Goal: Check status: Check status

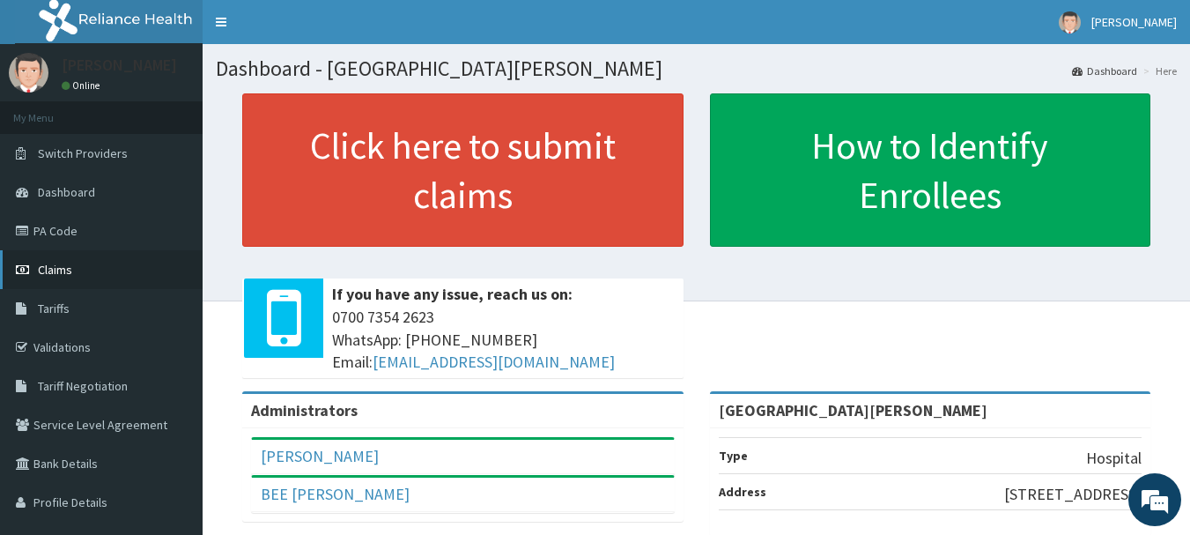
click at [50, 268] on span "Claims" at bounding box center [55, 270] width 34 height 16
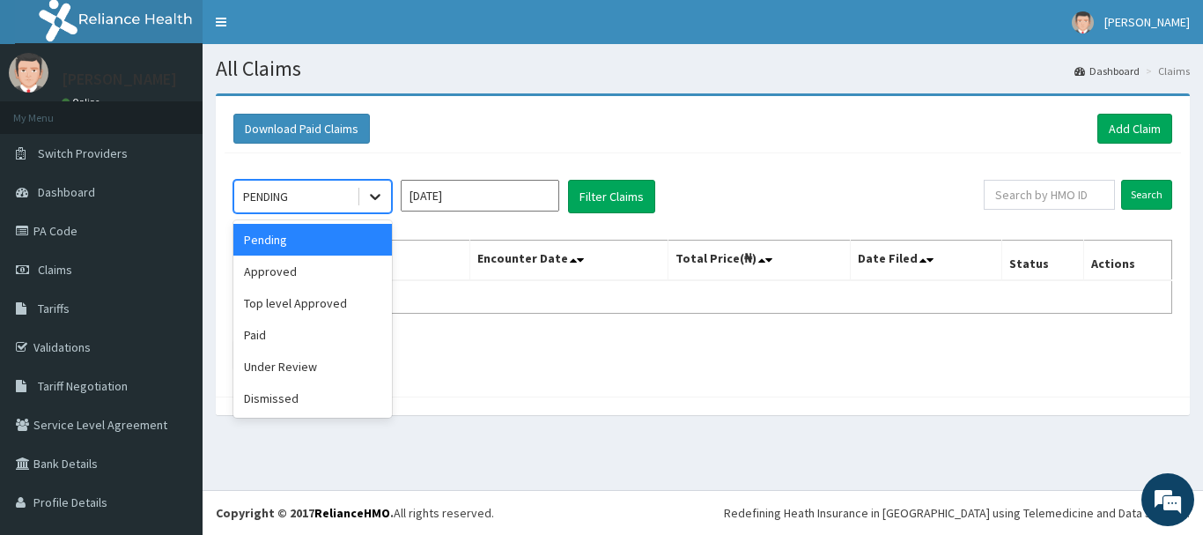
click at [371, 198] on icon at bounding box center [375, 197] width 18 height 18
click at [259, 396] on div "Dismissed" at bounding box center [312, 398] width 159 height 32
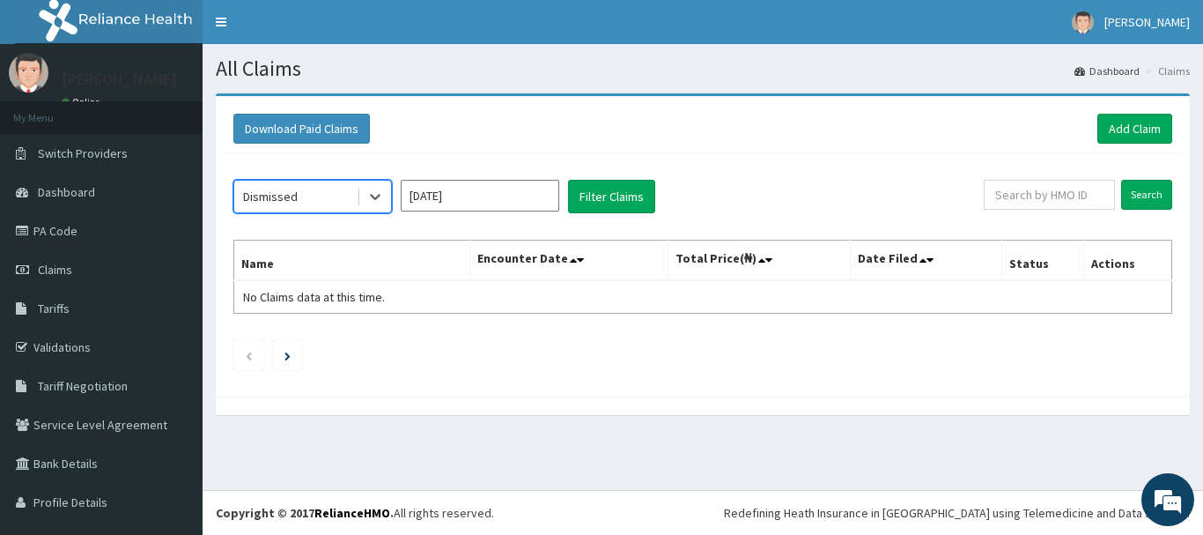
click at [431, 196] on input "[DATE]" at bounding box center [480, 196] width 159 height 32
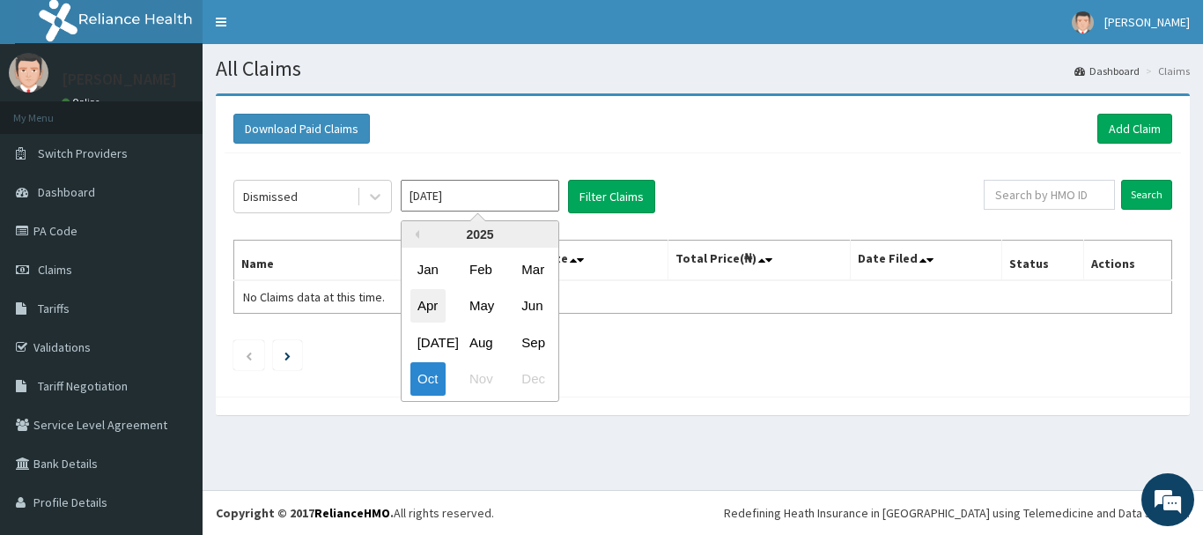
click at [432, 306] on div "Apr" at bounding box center [427, 306] width 35 height 33
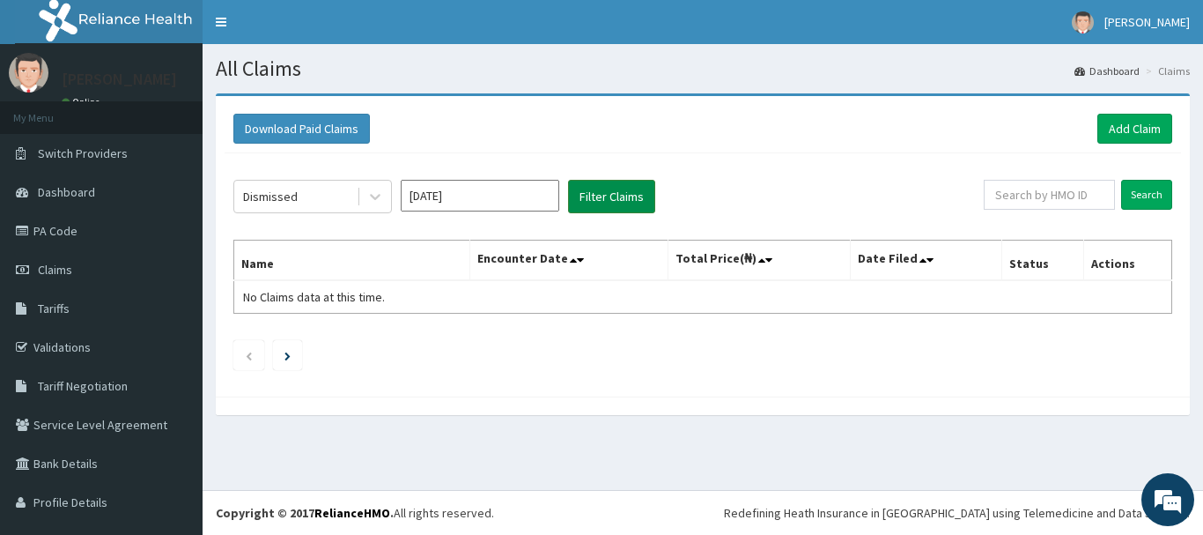
click at [604, 192] on button "Filter Claims" at bounding box center [611, 196] width 87 height 33
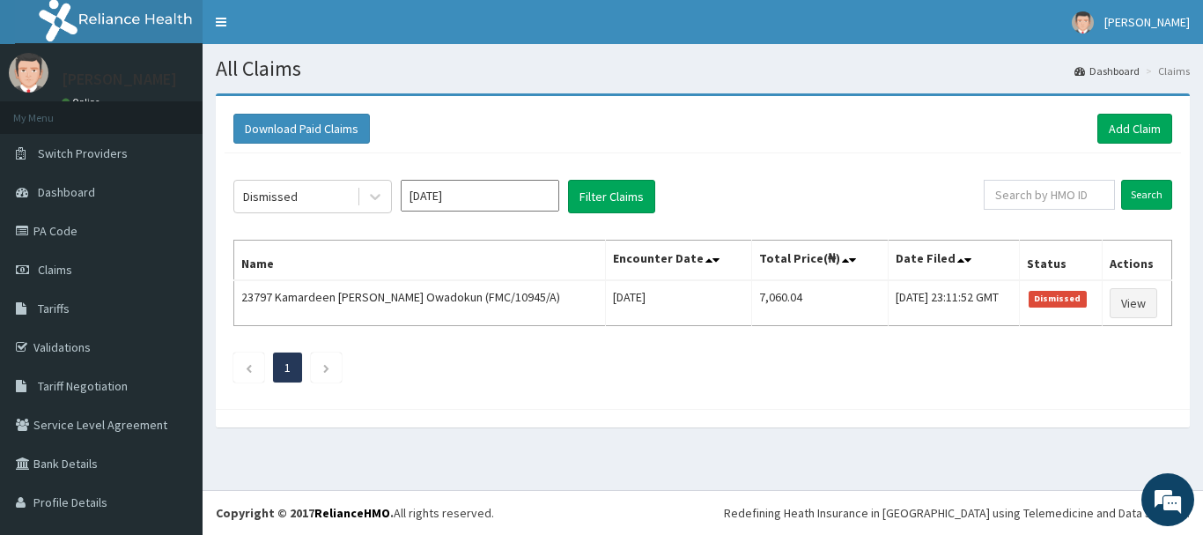
click at [410, 202] on input "Apr 2025" at bounding box center [480, 196] width 159 height 32
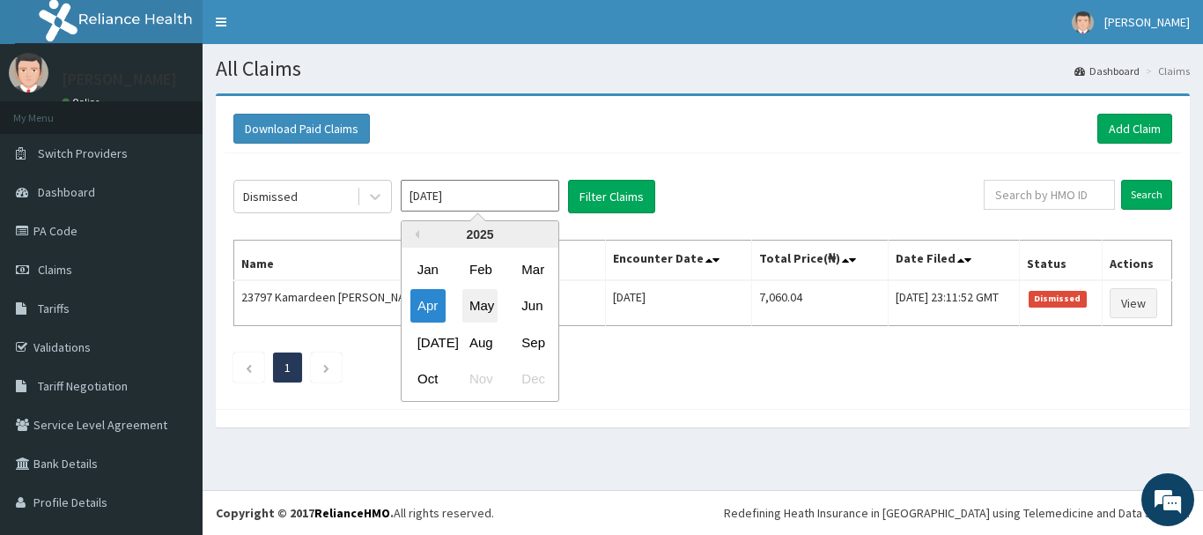
click at [484, 311] on div "May" at bounding box center [479, 306] width 35 height 33
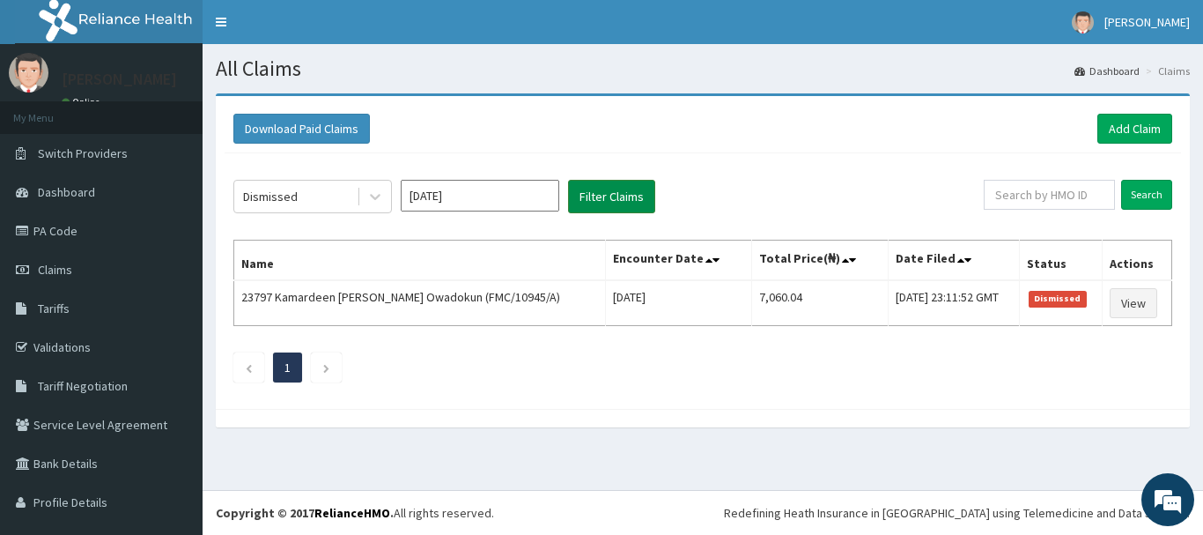
click at [613, 206] on button "Filter Claims" at bounding box center [611, 196] width 87 height 33
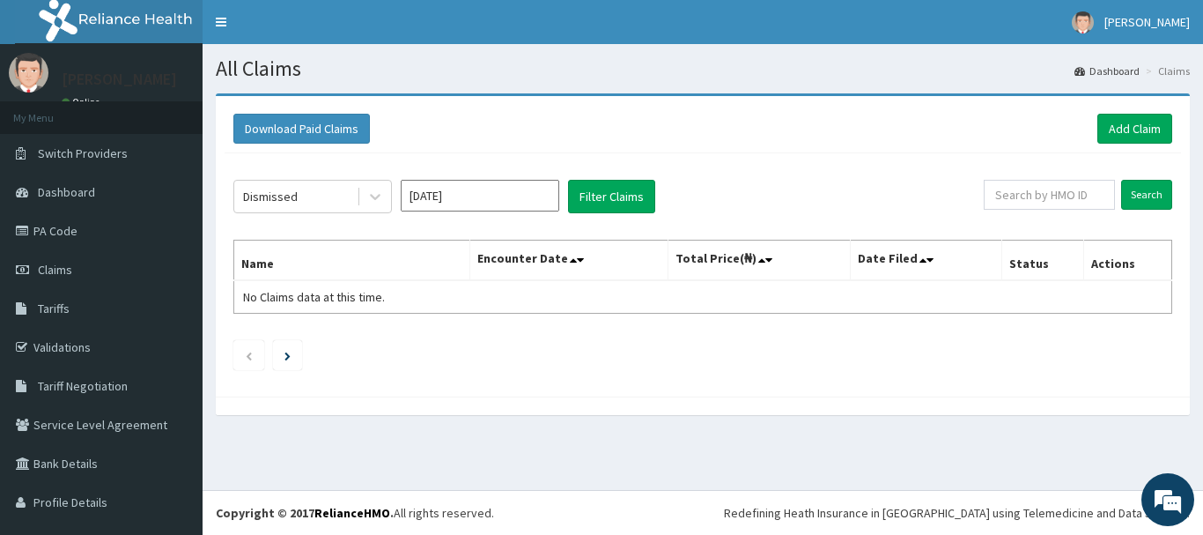
click at [486, 203] on input "May 2025" at bounding box center [480, 196] width 159 height 32
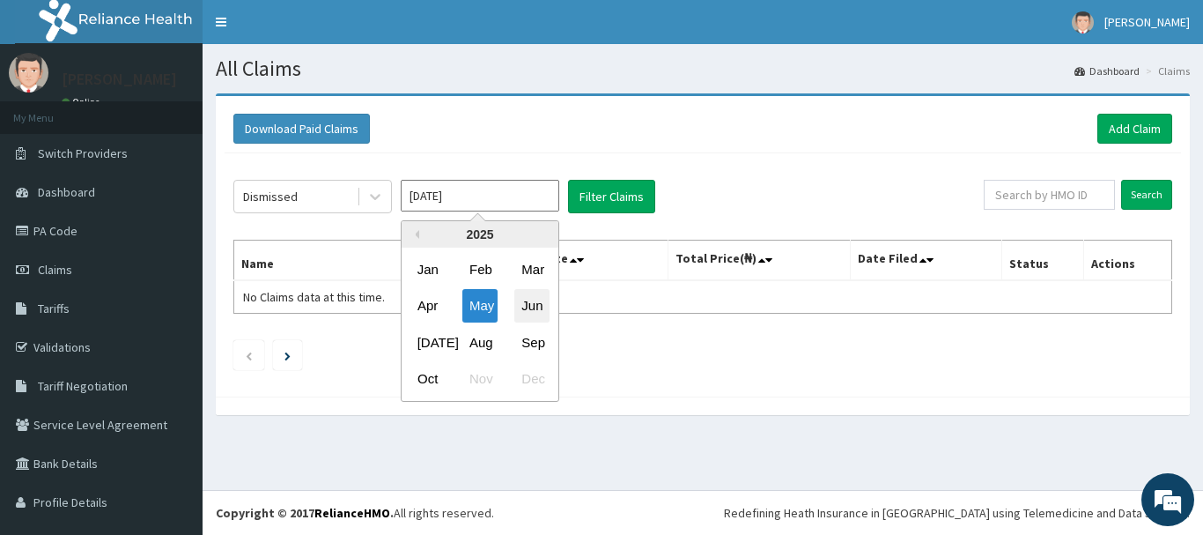
click at [524, 296] on div "Jun" at bounding box center [531, 306] width 35 height 33
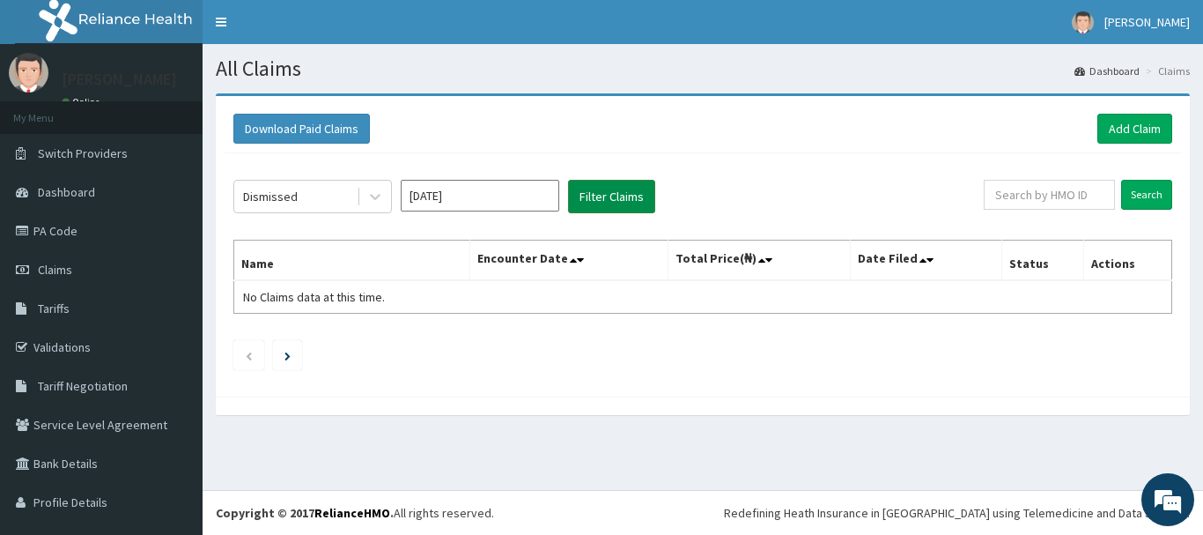
click at [609, 207] on button "Filter Claims" at bounding box center [611, 196] width 87 height 33
click at [610, 203] on button "Filter Claims" at bounding box center [611, 196] width 87 height 33
click at [480, 189] on input "Jun 2025" at bounding box center [480, 196] width 159 height 32
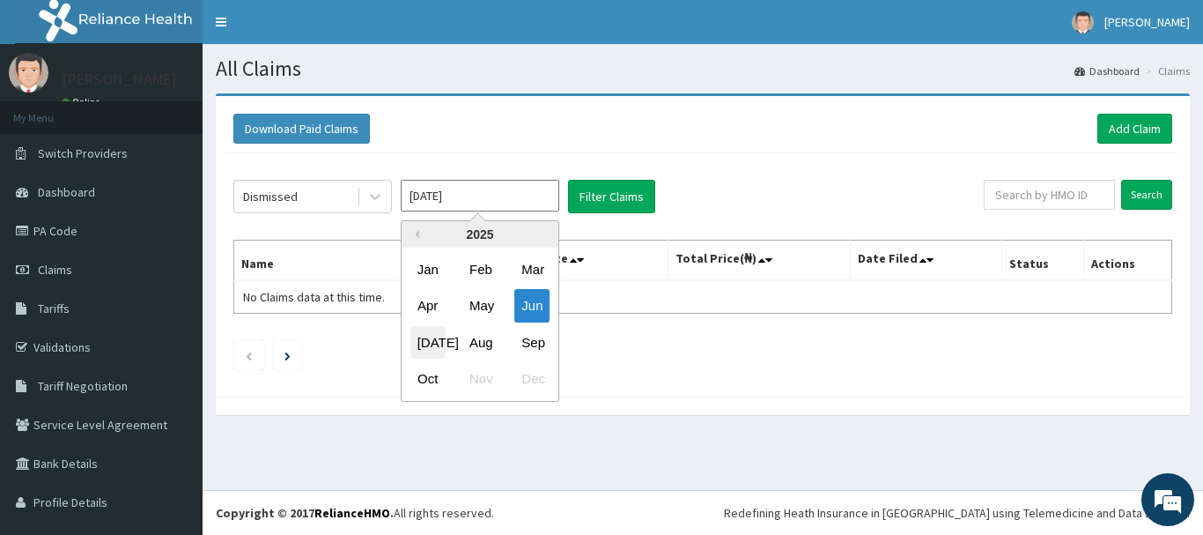
click at [430, 341] on div "Jul" at bounding box center [427, 342] width 35 height 33
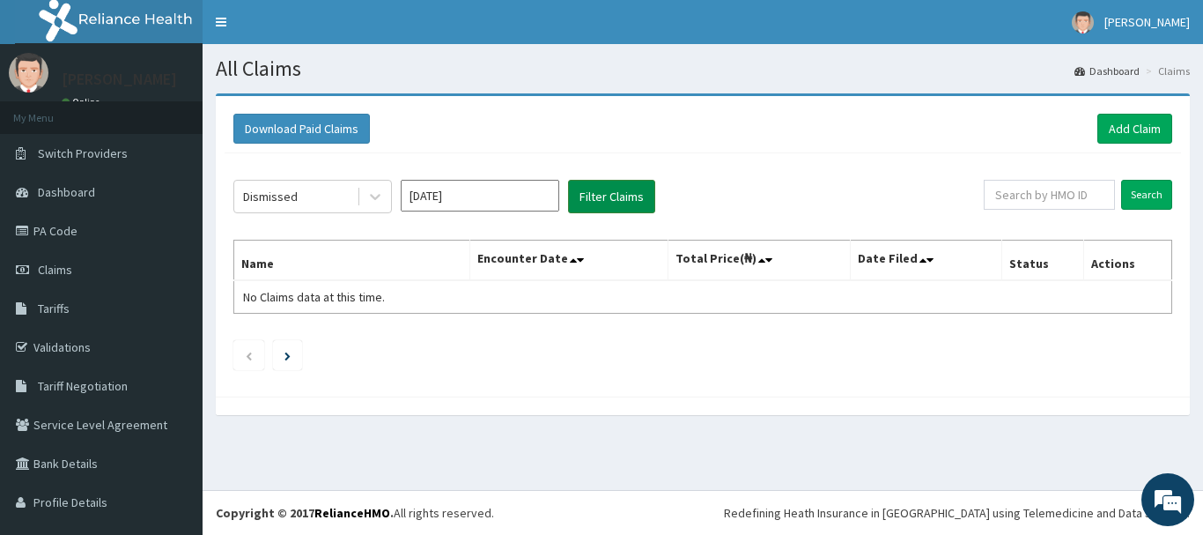
click at [624, 196] on button "Filter Claims" at bounding box center [611, 196] width 87 height 33
click at [484, 196] on input "Jul 2025" at bounding box center [480, 196] width 159 height 32
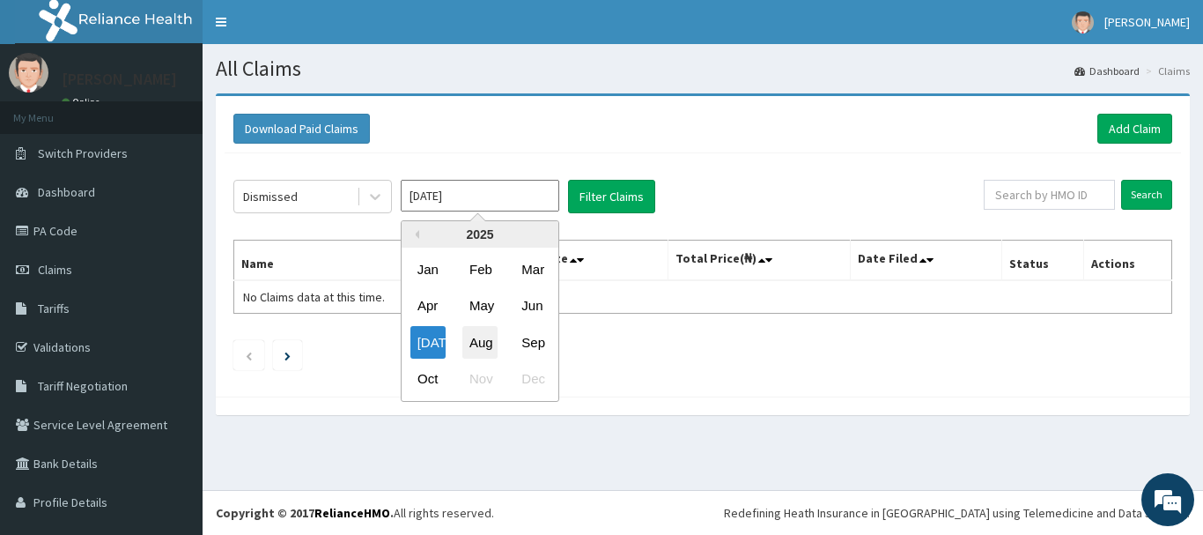
click at [482, 338] on div "Aug" at bounding box center [479, 342] width 35 height 33
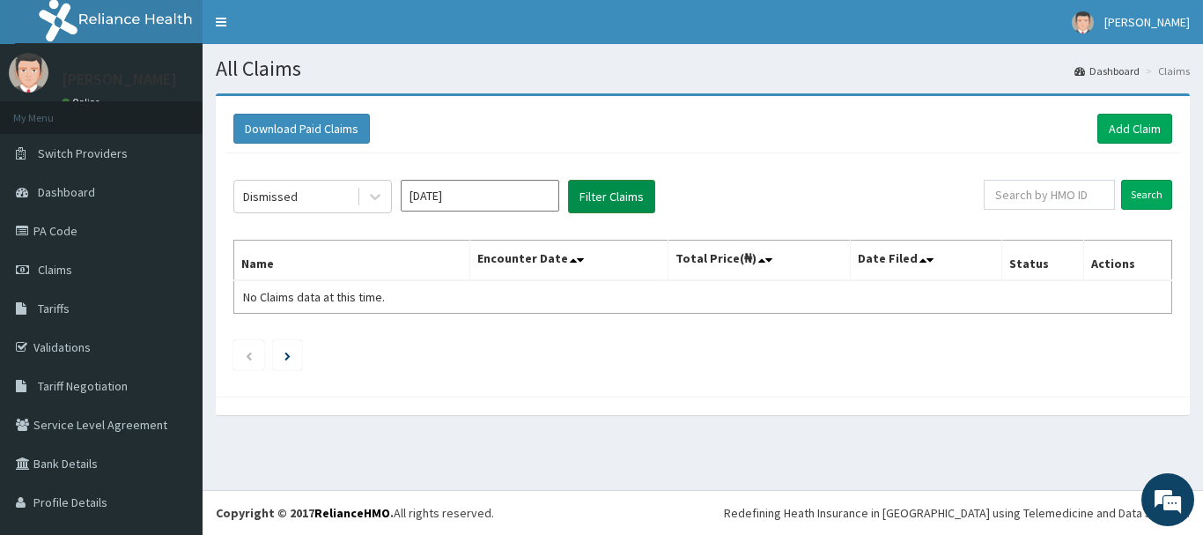
click at [612, 193] on button "Filter Claims" at bounding box center [611, 196] width 87 height 33
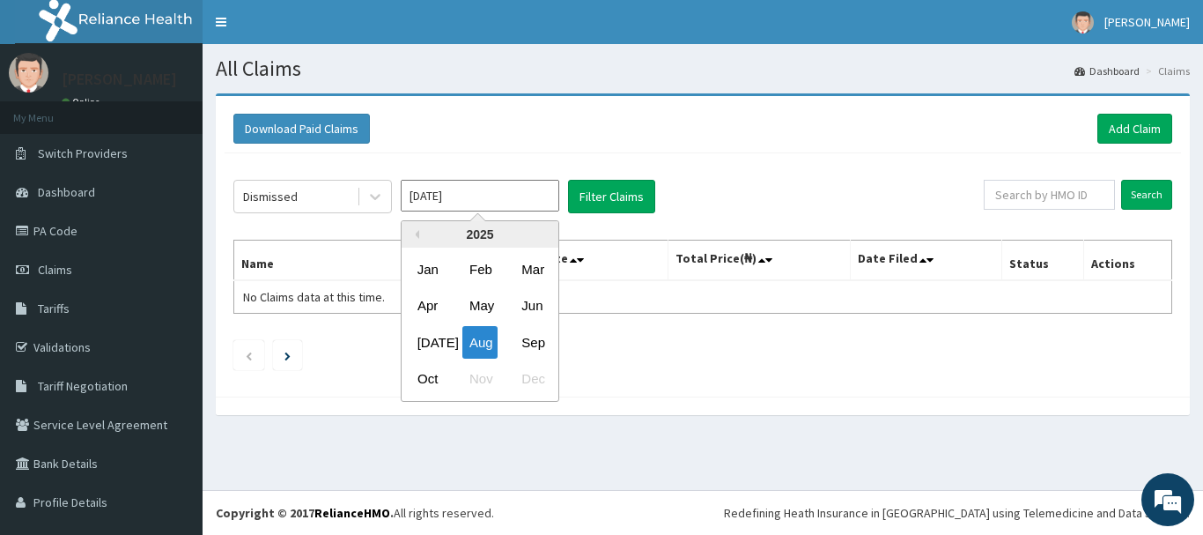
click at [498, 195] on input "Aug 2025" at bounding box center [480, 196] width 159 height 32
click at [533, 263] on div "Mar" at bounding box center [531, 269] width 35 height 33
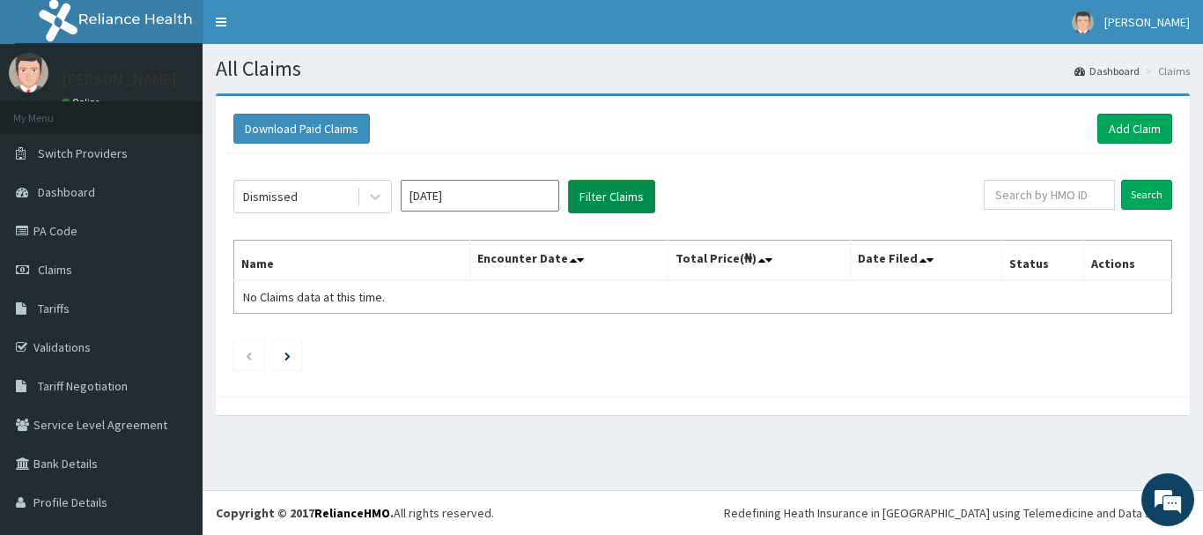
click at [595, 210] on button "Filter Claims" at bounding box center [611, 196] width 87 height 33
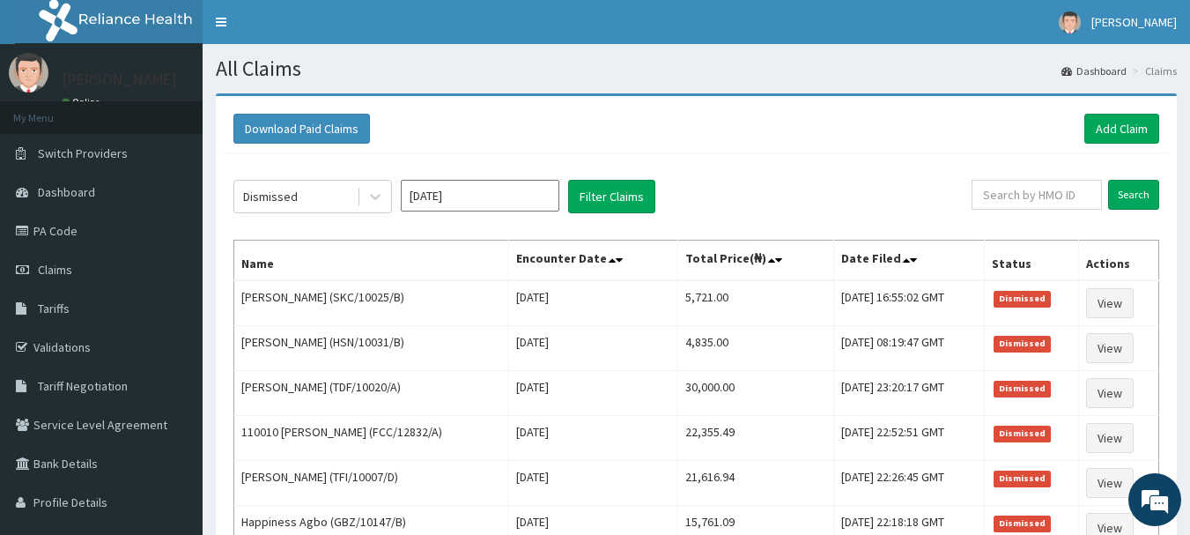
click at [530, 206] on input "Mar 2025" at bounding box center [480, 196] width 159 height 32
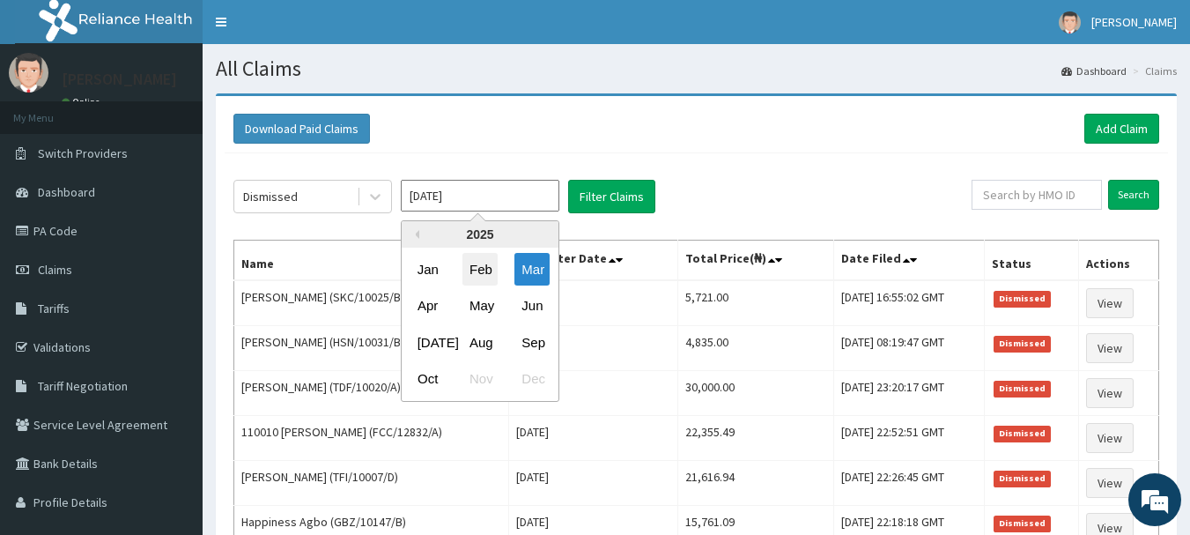
click at [487, 280] on div "Feb" at bounding box center [479, 269] width 35 height 33
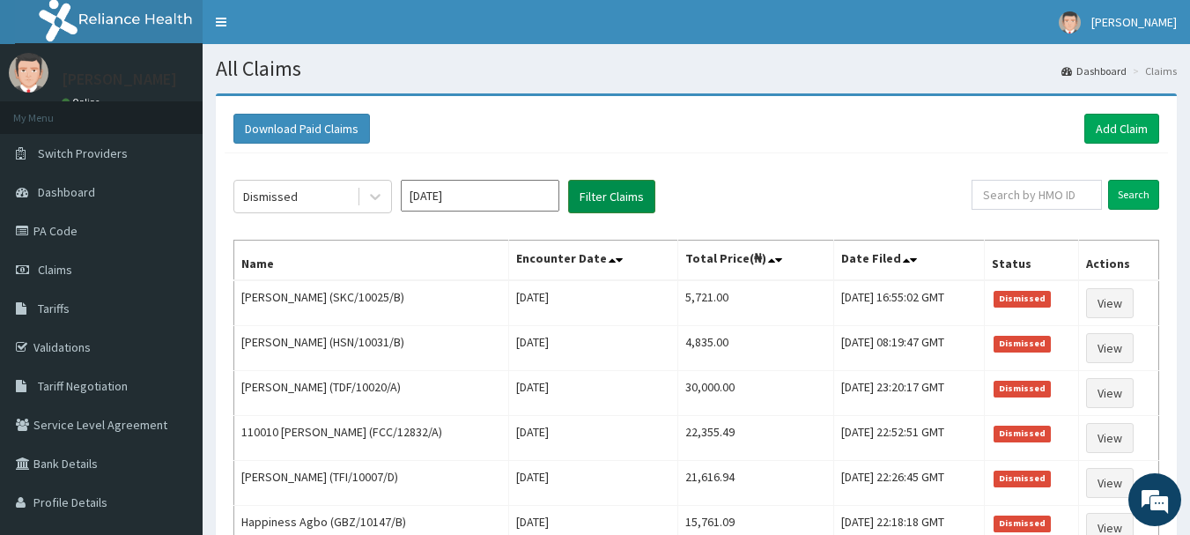
click at [619, 192] on button "Filter Claims" at bounding box center [611, 196] width 87 height 33
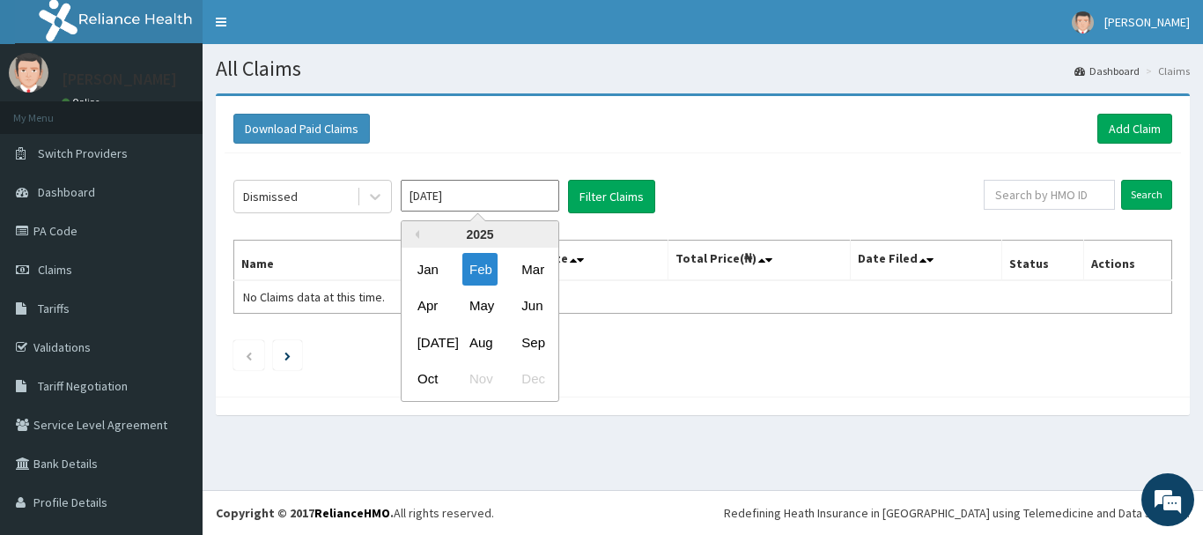
click at [501, 200] on input "Feb 2025" at bounding box center [480, 196] width 159 height 32
click at [438, 269] on div "Jan" at bounding box center [427, 269] width 35 height 33
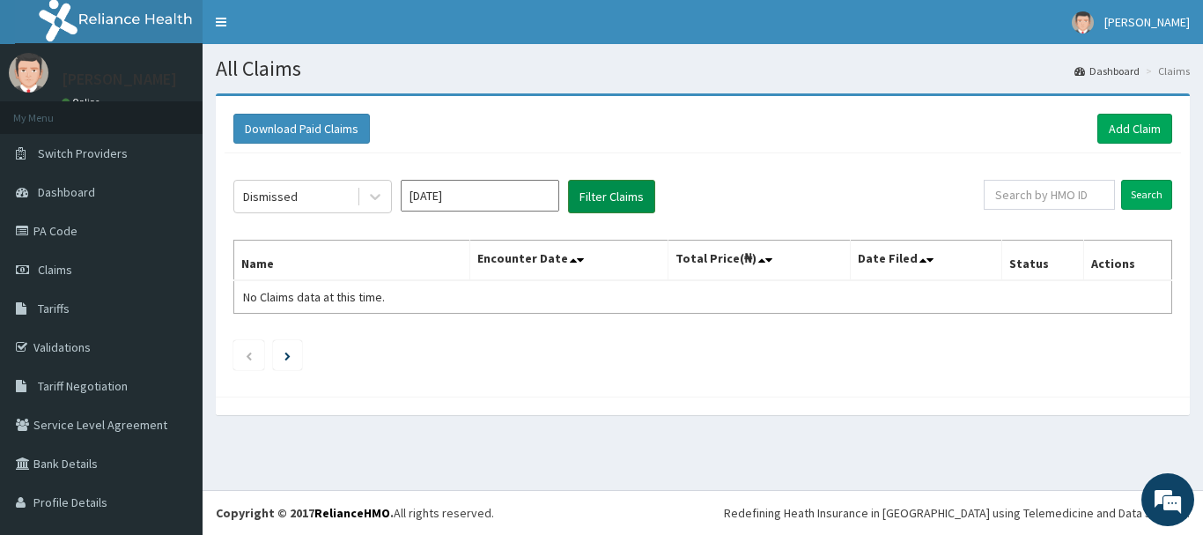
click at [600, 191] on button "Filter Claims" at bounding box center [611, 196] width 87 height 33
click at [498, 196] on input "Jan 2025" at bounding box center [480, 196] width 159 height 32
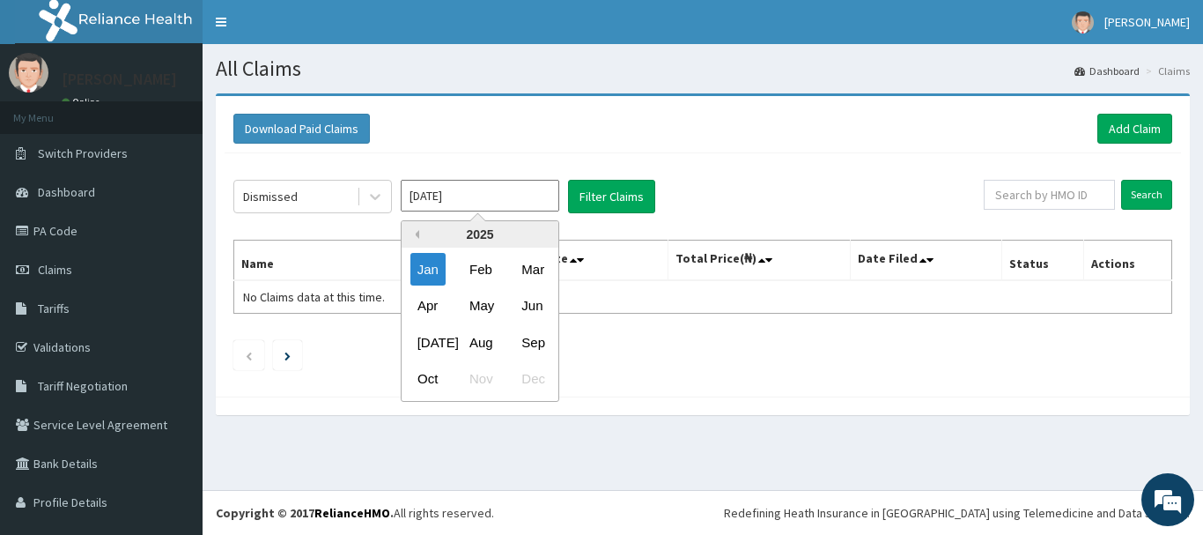
click at [417, 238] on button "Previous Year" at bounding box center [414, 234] width 9 height 9
click at [535, 375] on div "Dec" at bounding box center [531, 379] width 35 height 33
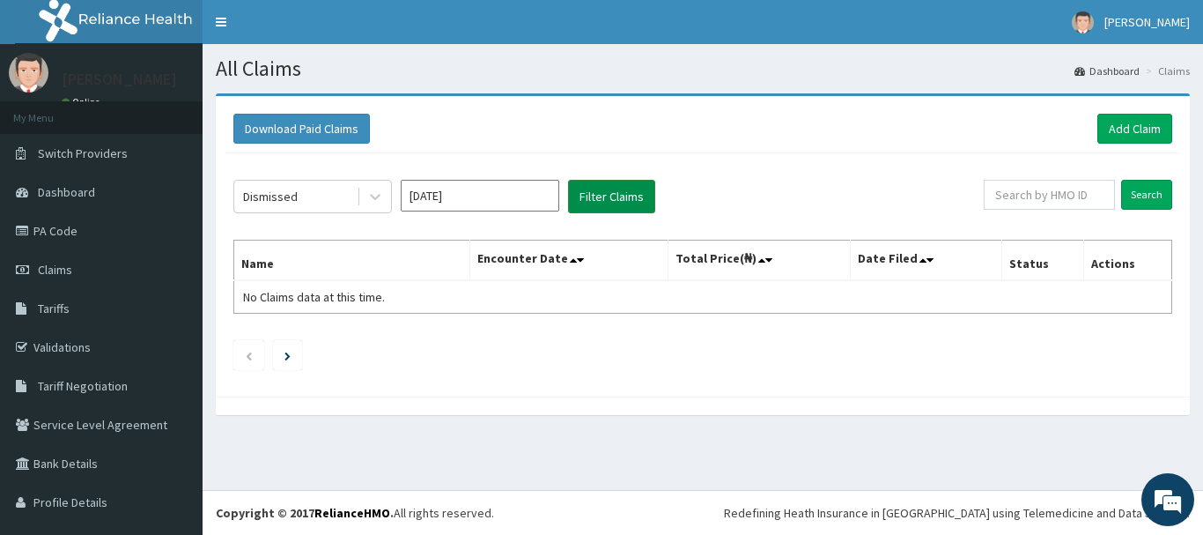
click at [625, 207] on button "Filter Claims" at bounding box center [611, 196] width 87 height 33
click at [521, 197] on input "Dec 2024" at bounding box center [480, 196] width 159 height 32
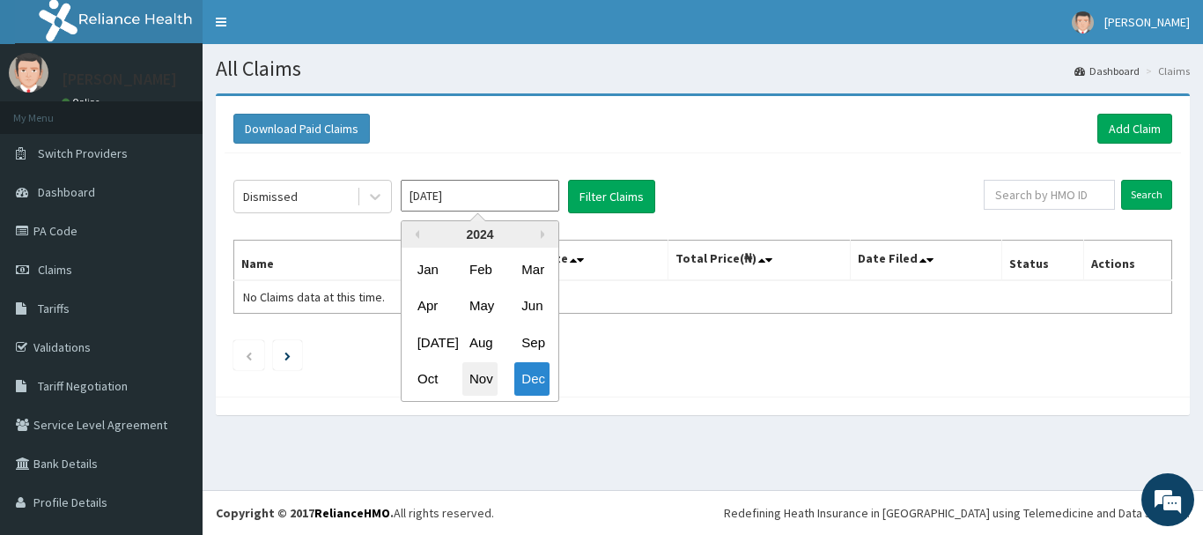
click at [496, 373] on div "Nov" at bounding box center [479, 379] width 35 height 33
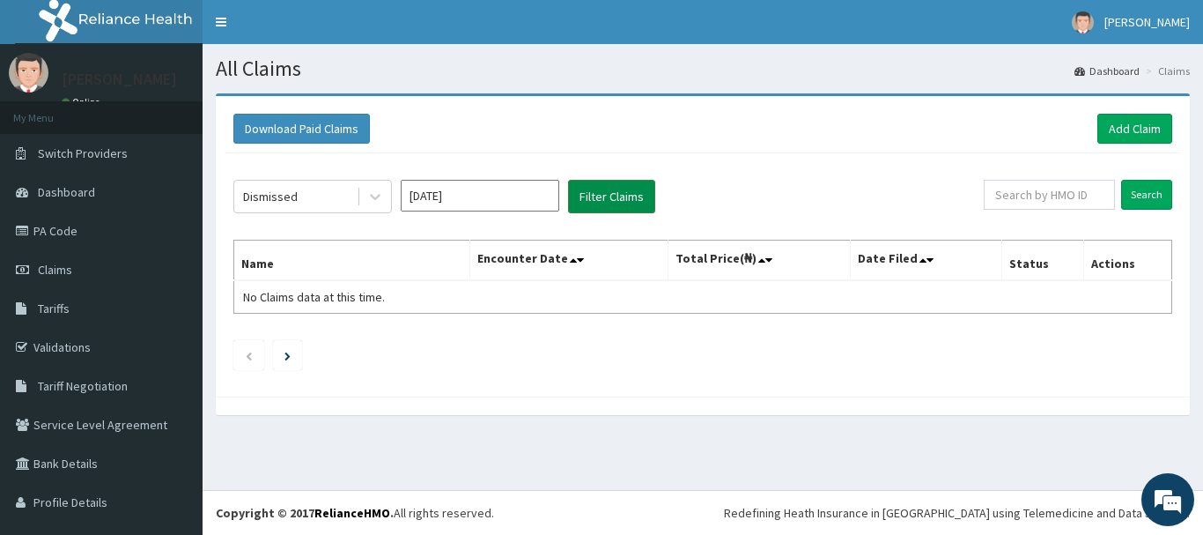
click at [612, 197] on button "Filter Claims" at bounding box center [611, 196] width 87 height 33
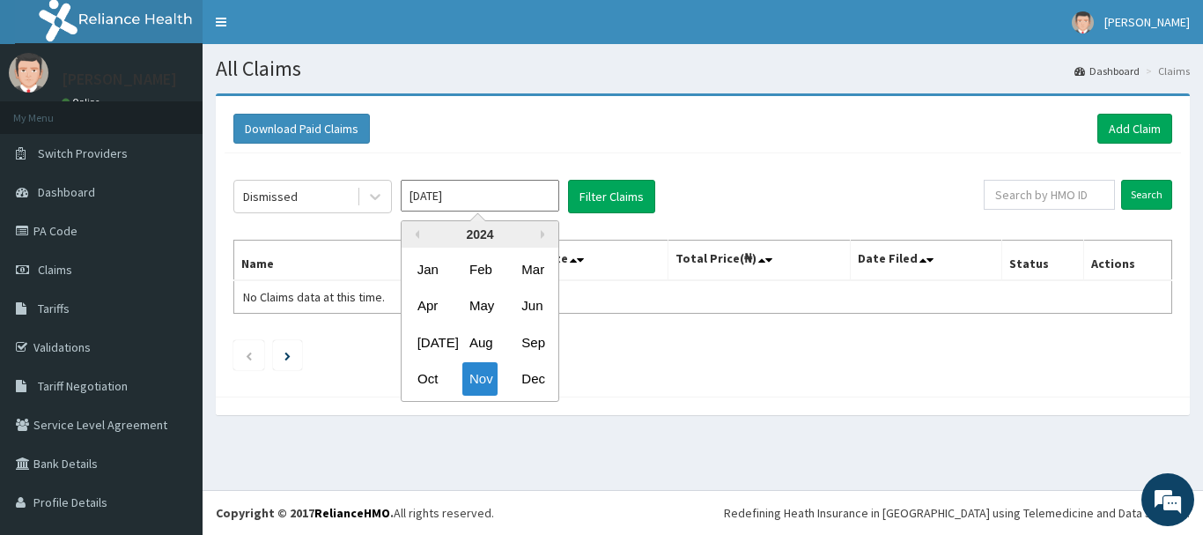
click at [497, 204] on input "Nov 2024" at bounding box center [480, 196] width 159 height 32
click at [429, 373] on div "Oct" at bounding box center [427, 379] width 35 height 33
type input "Oct 2024"
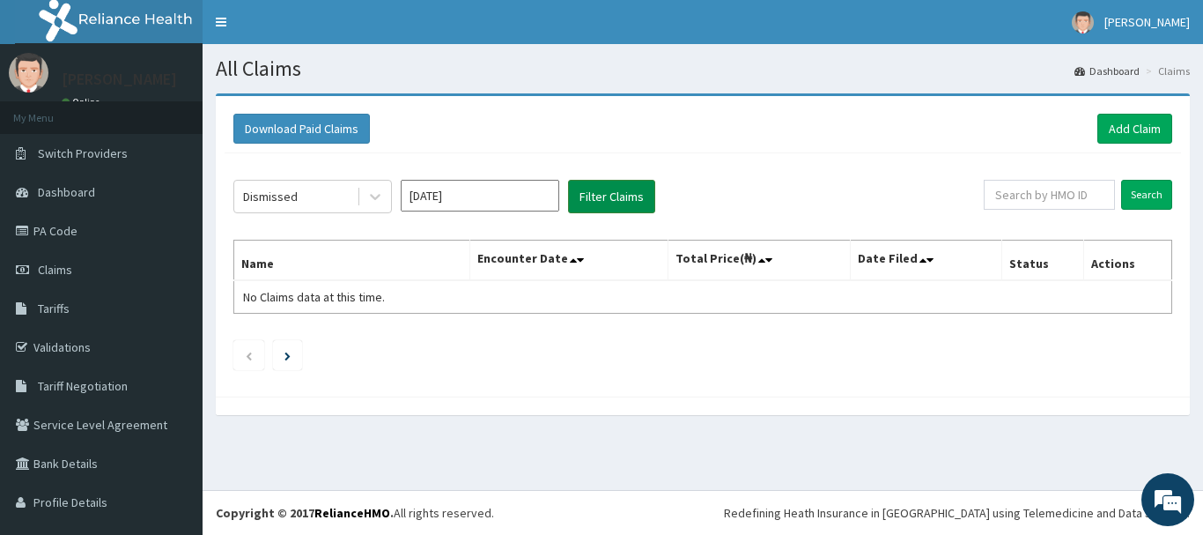
click at [584, 210] on button "Filter Claims" at bounding box center [611, 196] width 87 height 33
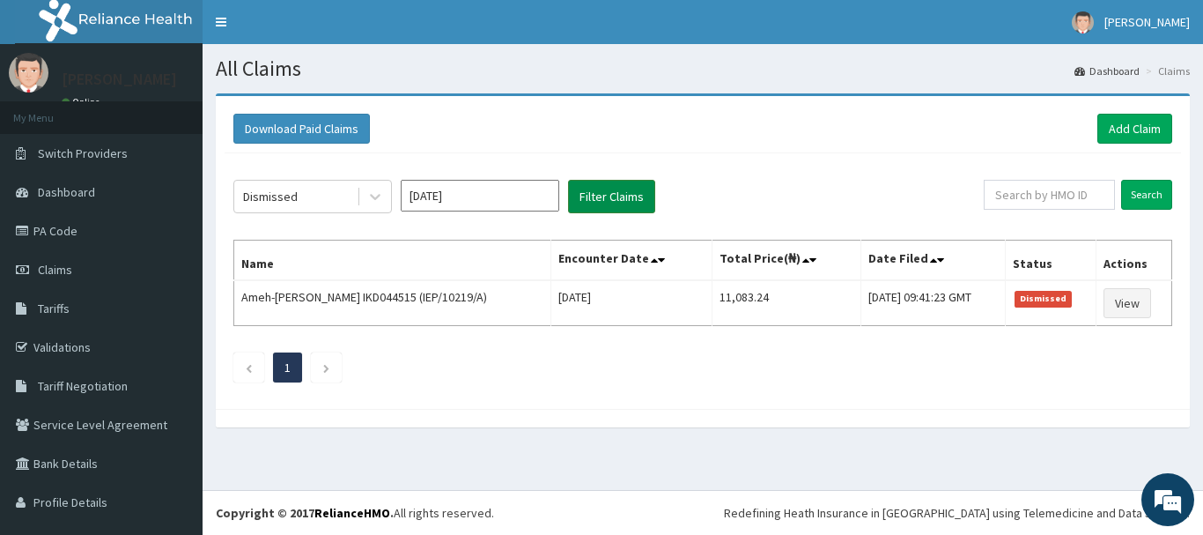
click at [587, 207] on button "Filter Claims" at bounding box center [611, 196] width 87 height 33
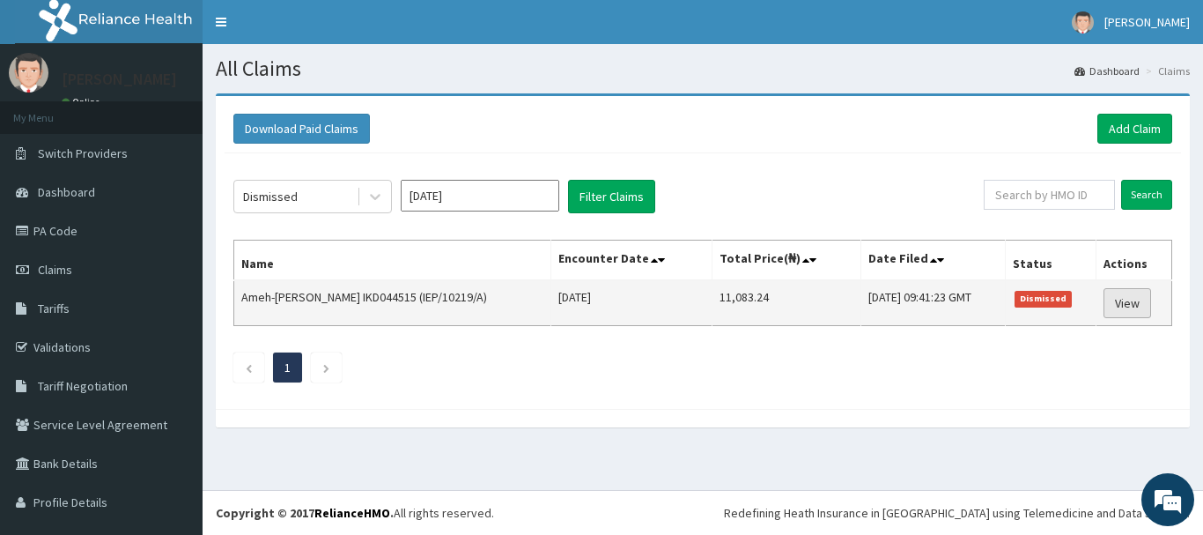
click at [1126, 300] on link "View" at bounding box center [1128, 303] width 48 height 30
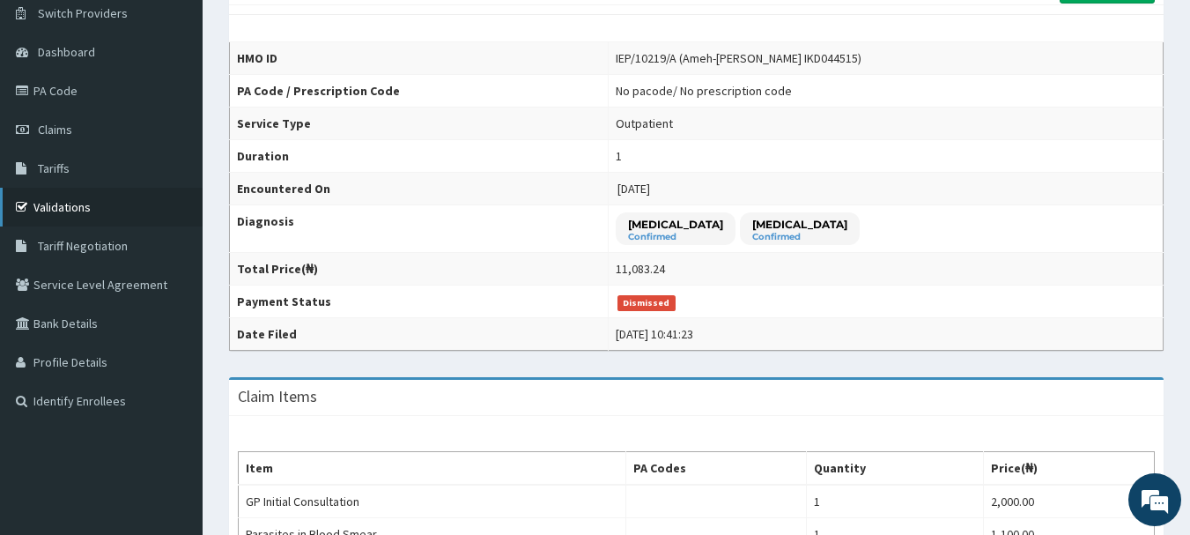
scroll to position [109, 0]
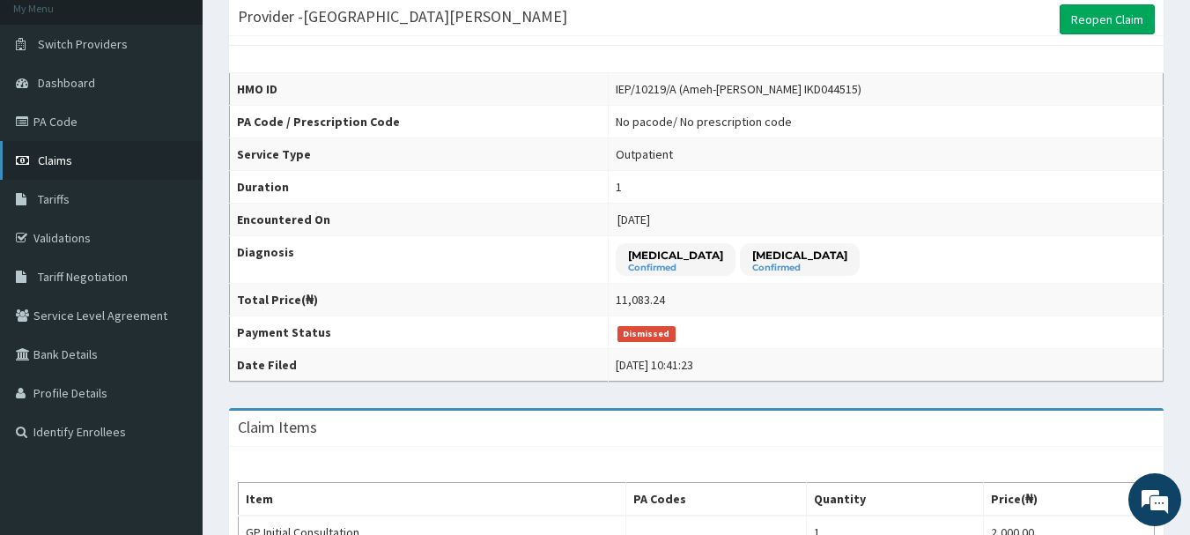
click at [64, 165] on span "Claims" at bounding box center [55, 160] width 34 height 16
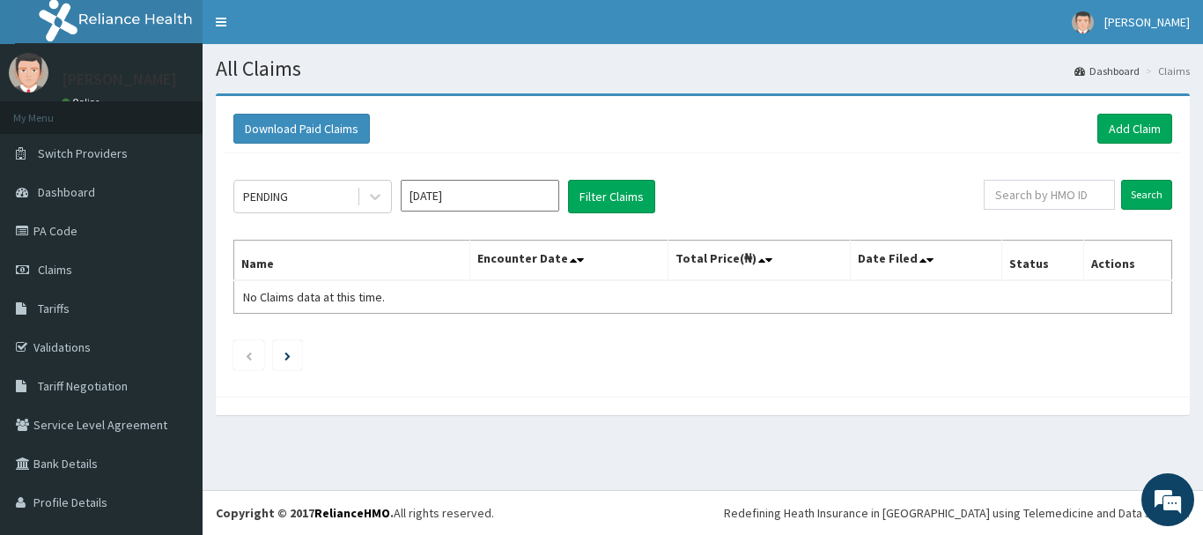
click at [438, 202] on input "Oct 2025" at bounding box center [480, 196] width 159 height 32
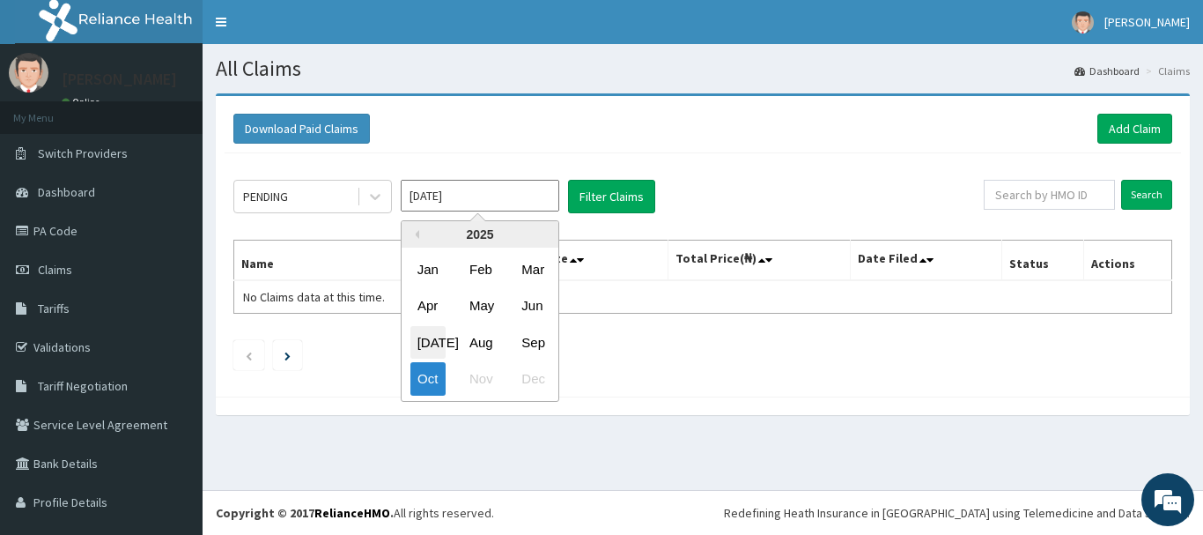
click at [424, 339] on div "Jul" at bounding box center [427, 342] width 35 height 33
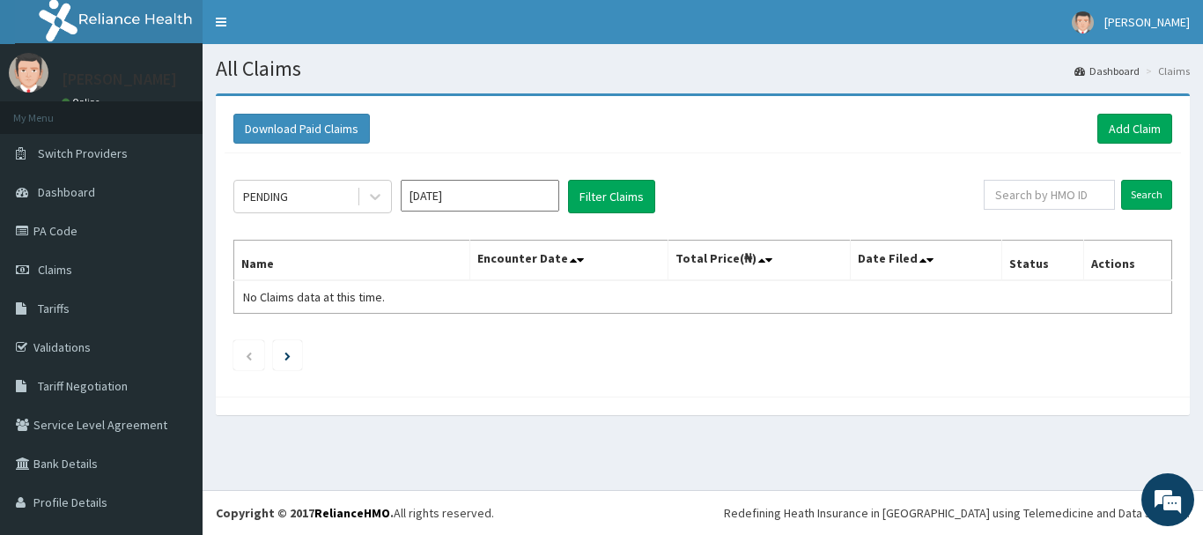
click at [440, 212] on div "Jul 2025" at bounding box center [480, 196] width 159 height 33
click at [441, 197] on input "Jul 2025" at bounding box center [480, 196] width 159 height 32
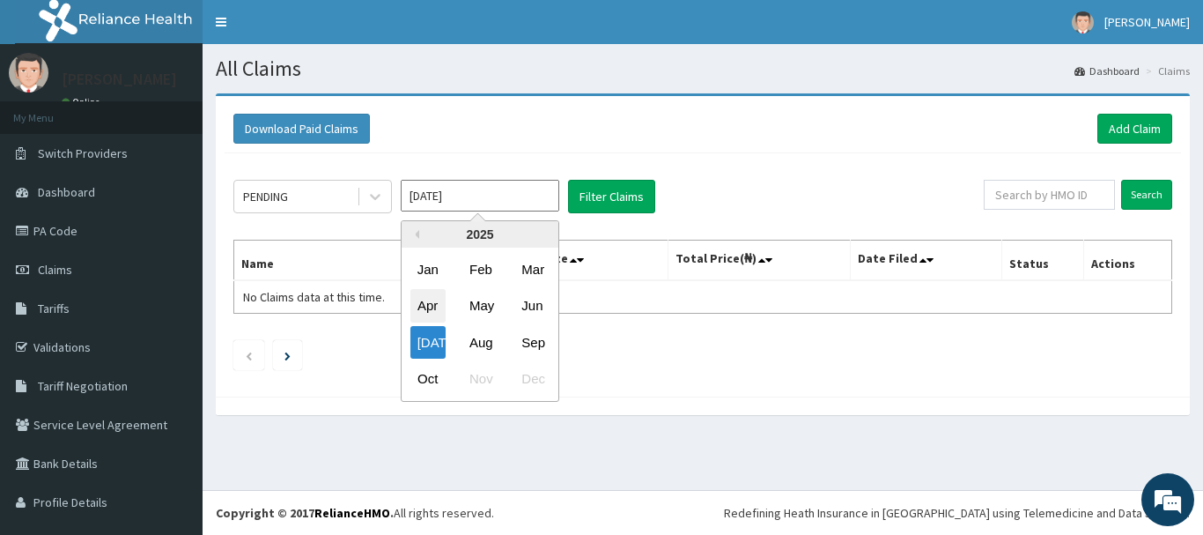
click at [440, 311] on div "Apr" at bounding box center [427, 306] width 35 height 33
type input "Apr 2025"
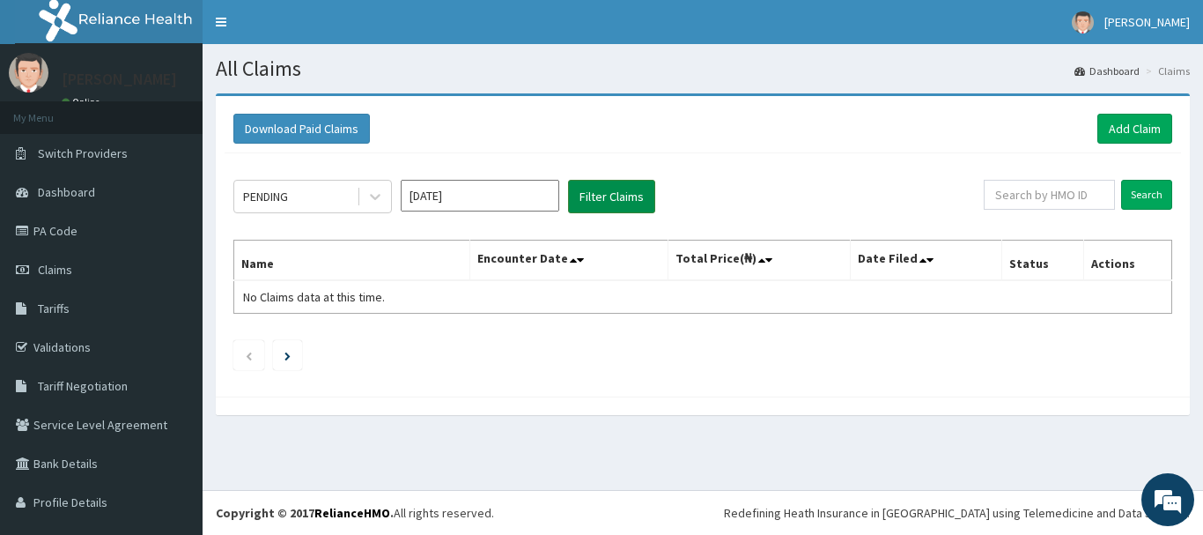
click at [617, 196] on button "Filter Claims" at bounding box center [611, 196] width 87 height 33
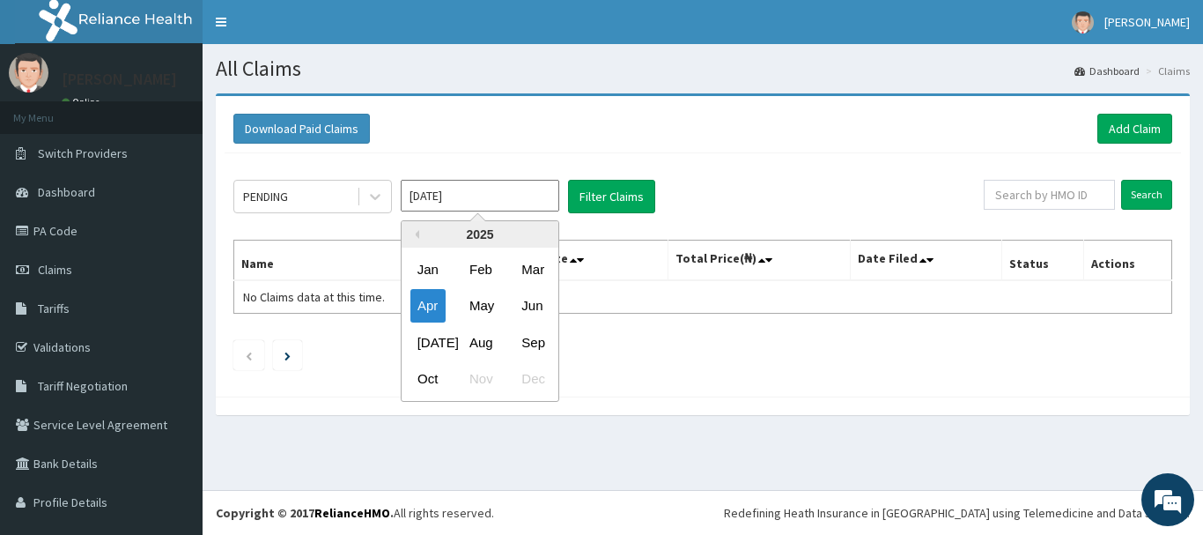
click at [464, 202] on input "Apr 2025" at bounding box center [480, 196] width 159 height 32
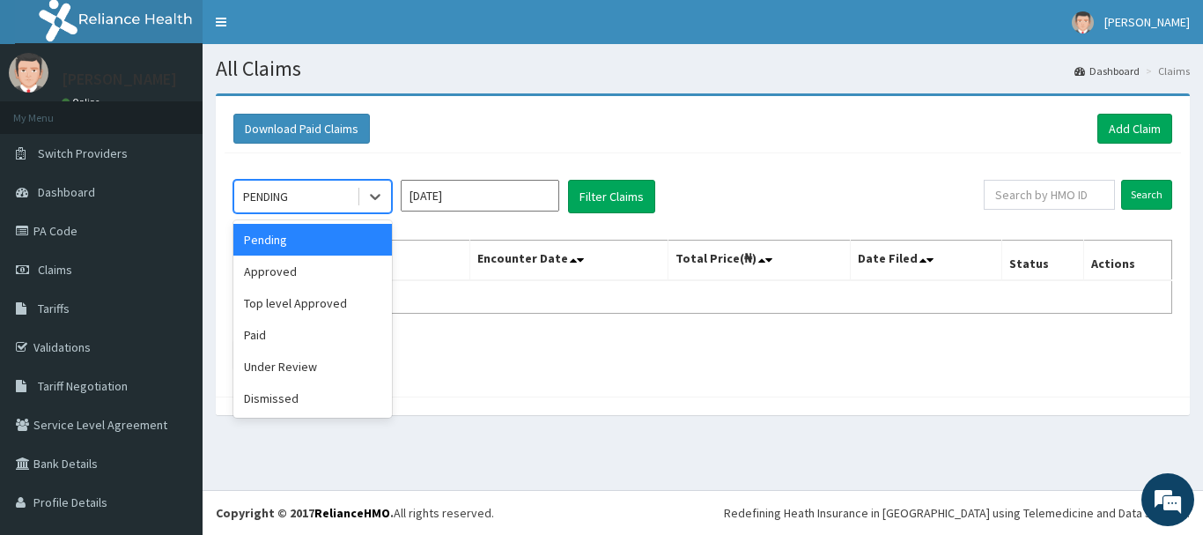
click at [310, 200] on div "PENDING" at bounding box center [295, 196] width 122 height 28
click at [285, 274] on div "Approved" at bounding box center [312, 271] width 159 height 32
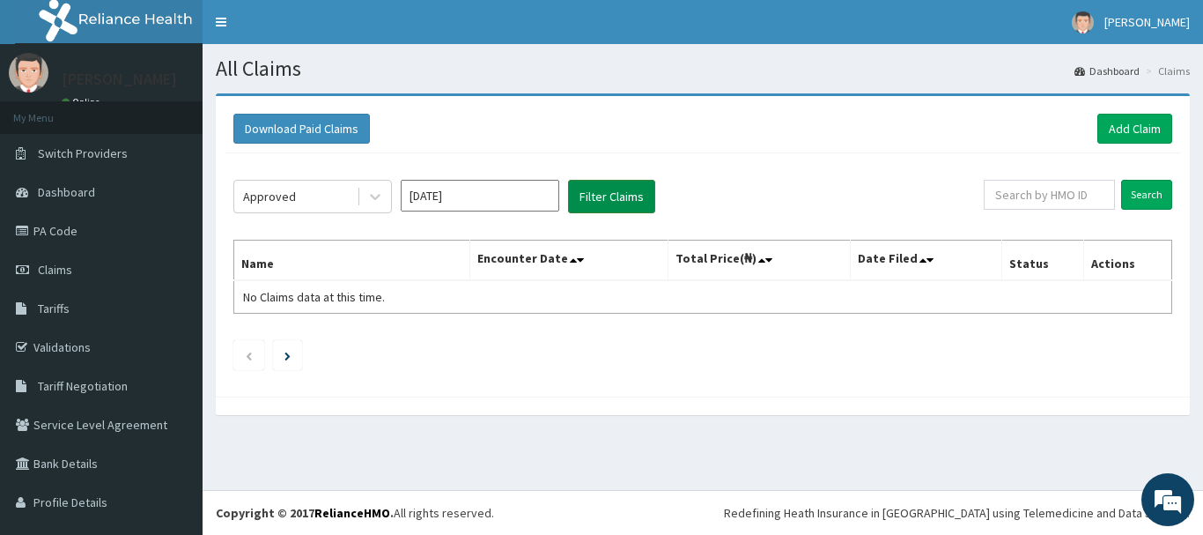
click at [609, 204] on button "Filter Claims" at bounding box center [611, 196] width 87 height 33
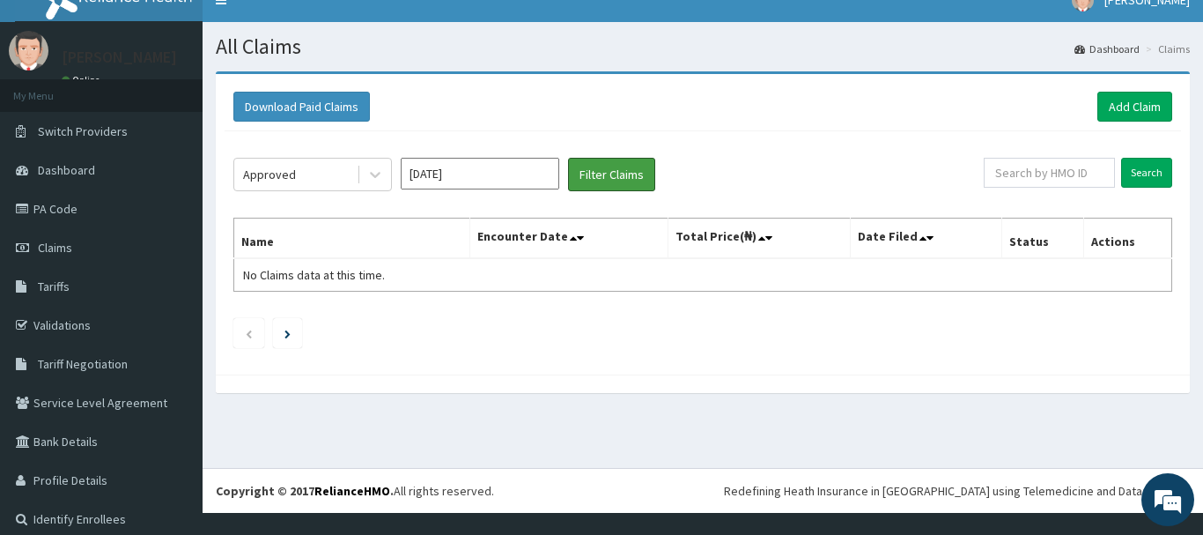
scroll to position [34, 0]
